Goal: Browse casually

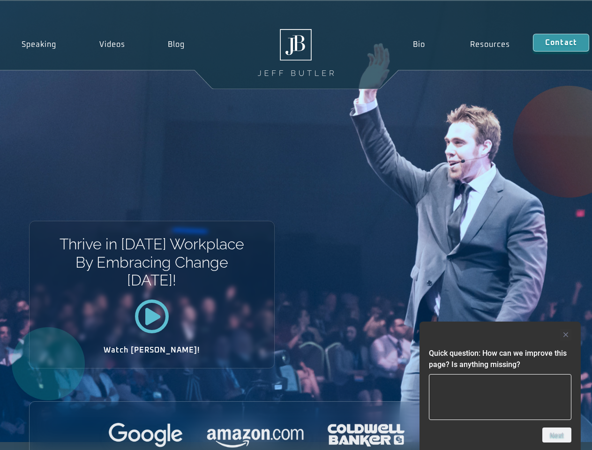
click at [296, 225] on div "Thrive in [DATE] Workplace By Embracing Change [DATE]! Watch [PERSON_NAME]!" at bounding box center [296, 221] width 592 height 441
click at [500, 334] on div at bounding box center [500, 334] width 142 height 11
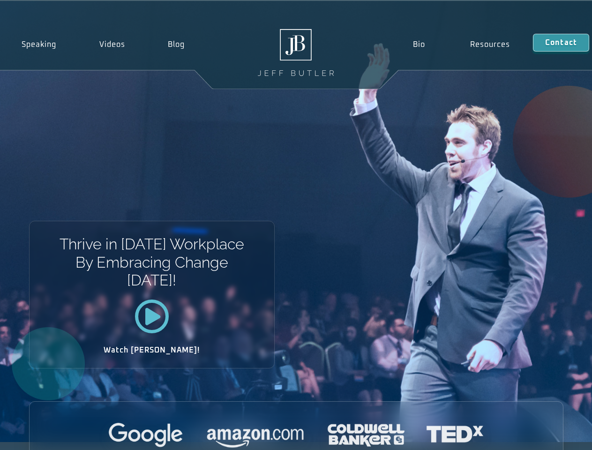
click at [556, 435] on div at bounding box center [296, 435] width 533 height 26
